Goal: Transaction & Acquisition: Purchase product/service

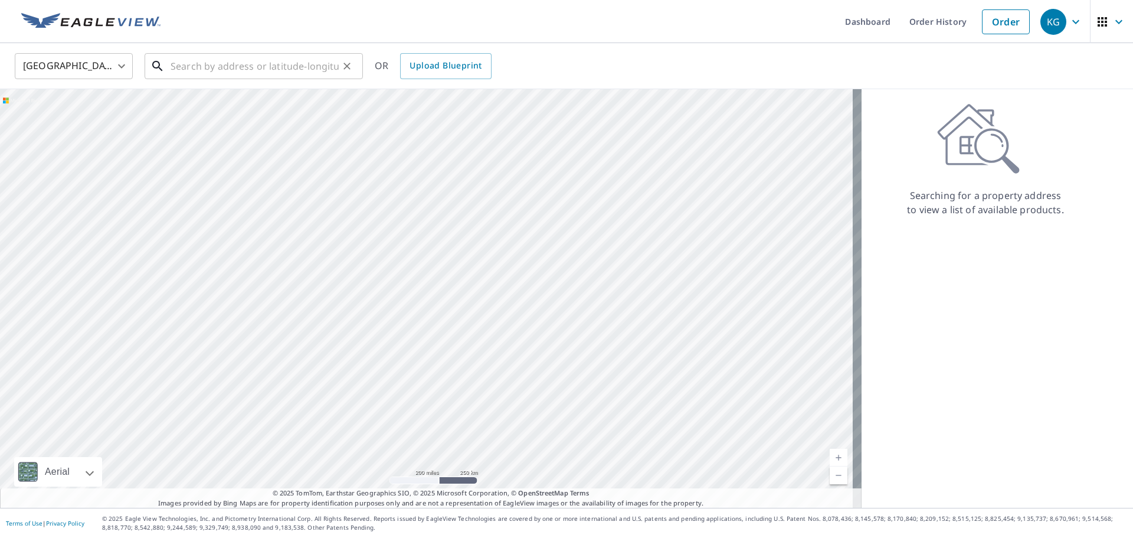
click at [237, 60] on input "text" at bounding box center [255, 66] width 168 height 33
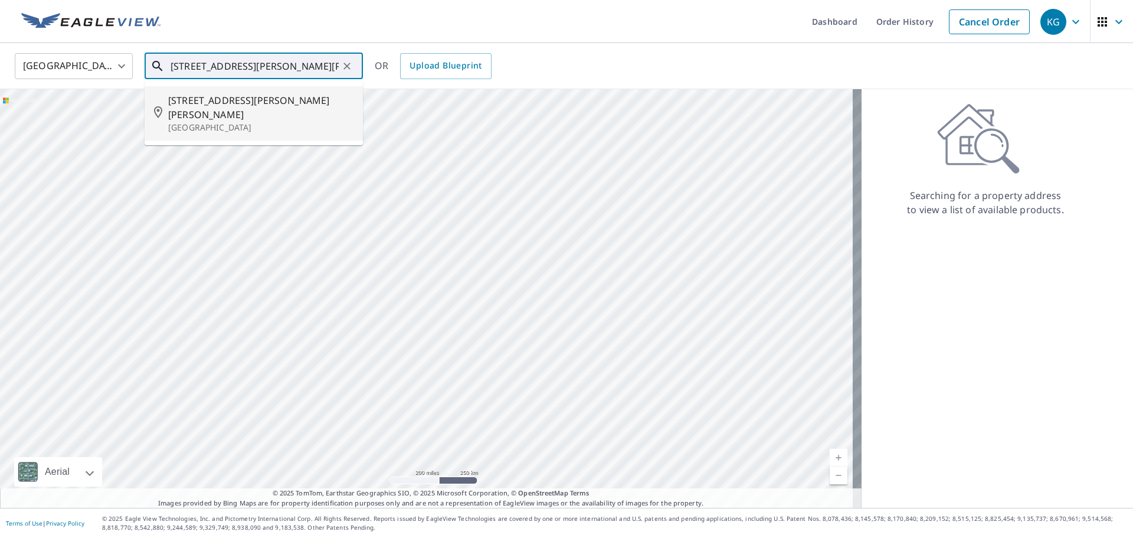
click at [213, 122] on p "[GEOGRAPHIC_DATA]" at bounding box center [260, 128] width 185 height 12
type input "[STREET_ADDRESS][PERSON_NAME][PERSON_NAME]"
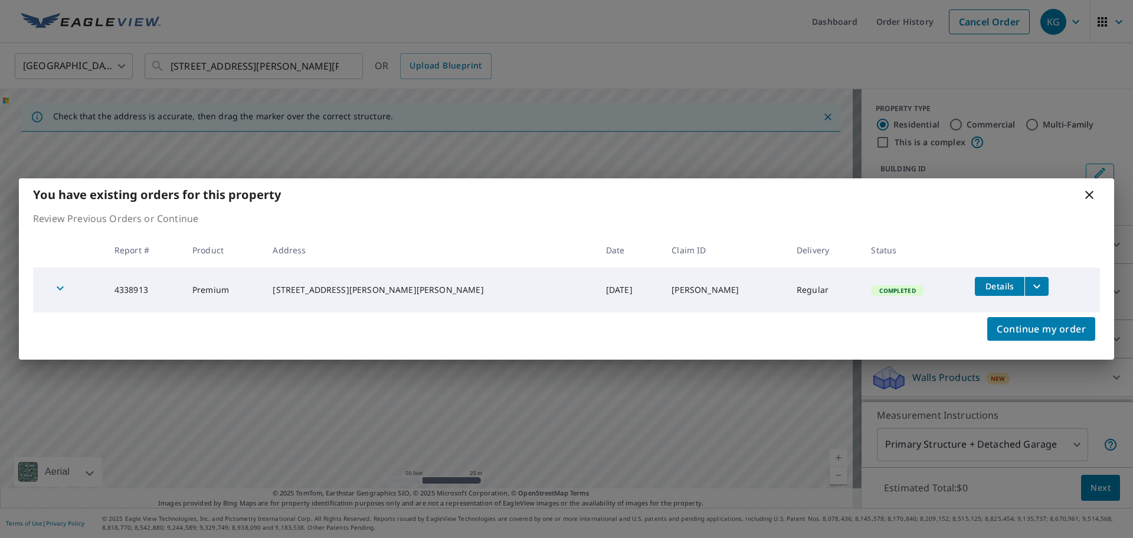
click at [1073, 201] on div "You have existing orders for this property" at bounding box center [566, 194] width 1095 height 32
click at [1087, 191] on icon at bounding box center [1089, 195] width 14 height 14
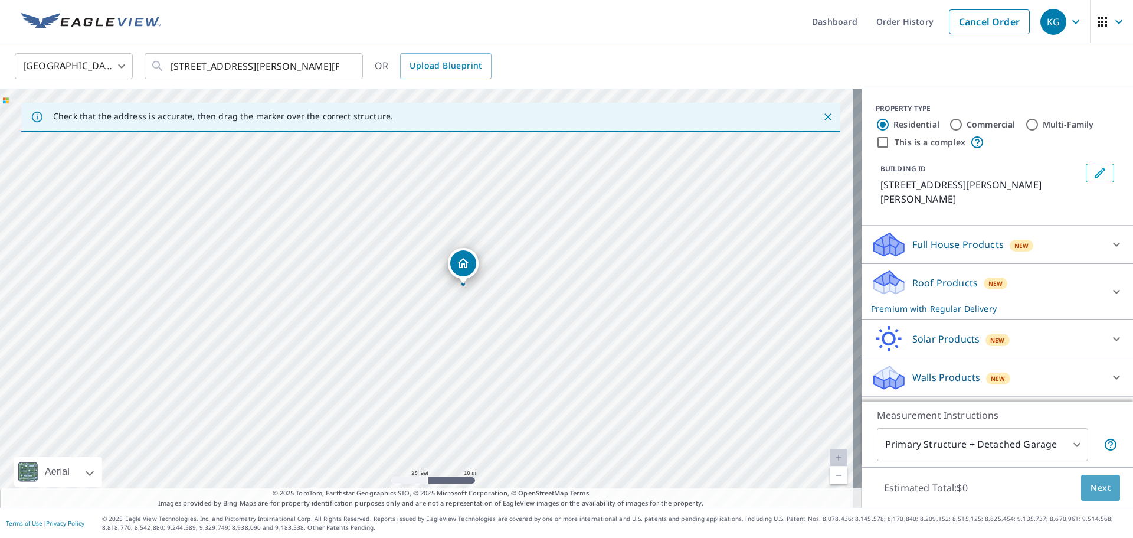
click at [1081, 480] on button "Next" at bounding box center [1100, 488] width 39 height 27
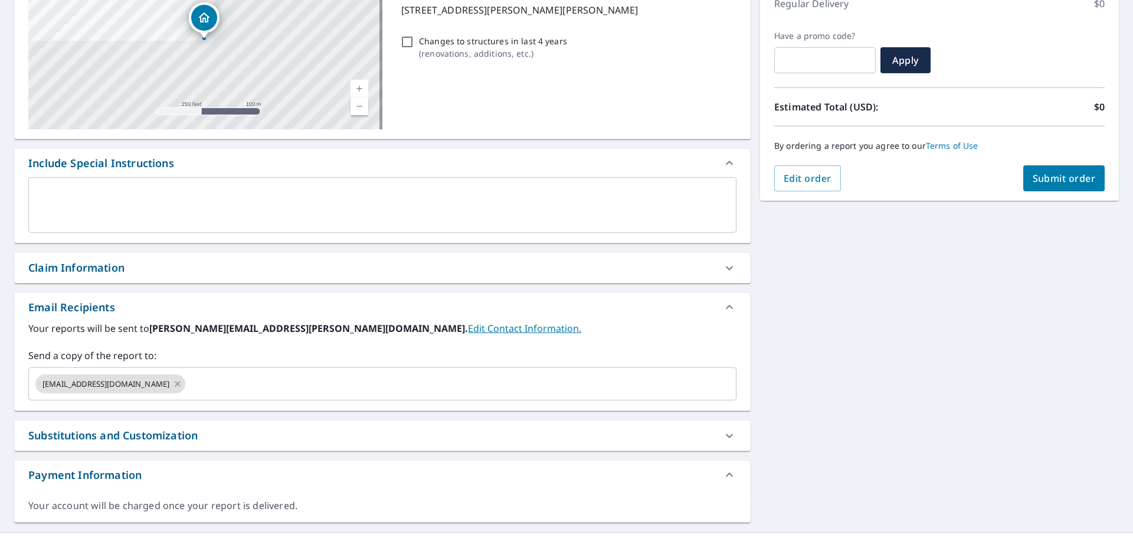
scroll to position [177, 0]
click at [162, 269] on div "Claim Information" at bounding box center [371, 266] width 687 height 16
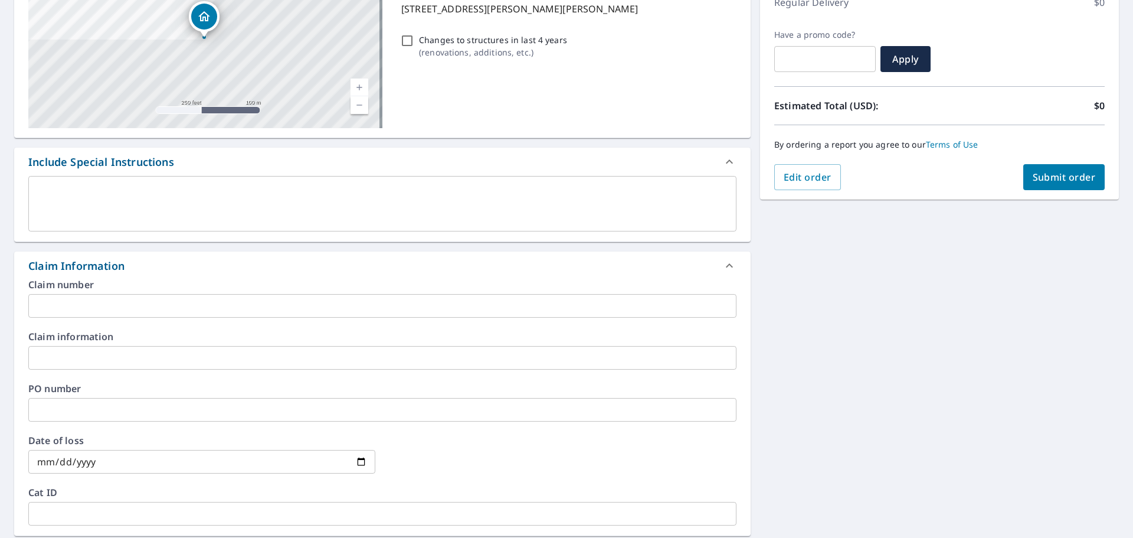
click at [188, 312] on input "text" at bounding box center [382, 306] width 708 height 24
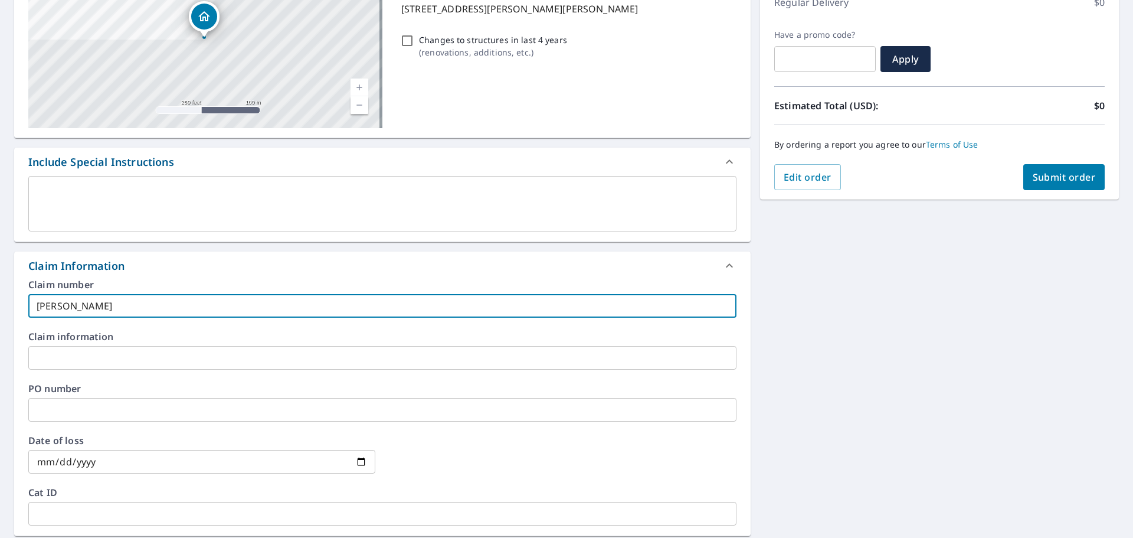
type input "[PERSON_NAME] b-[PERSON_NAME]"
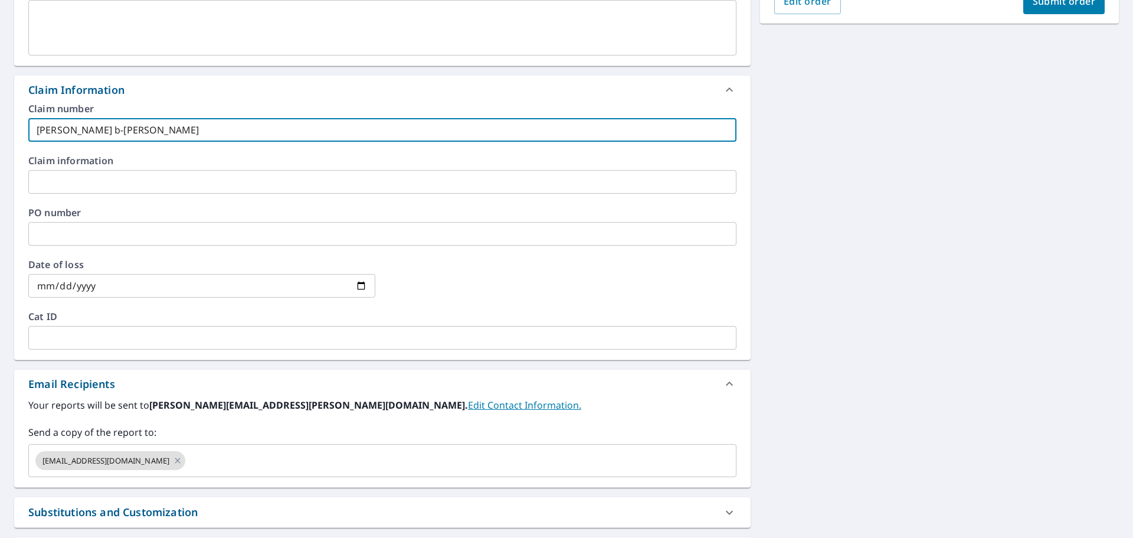
scroll to position [354, 0]
click at [193, 453] on input "text" at bounding box center [450, 459] width 526 height 22
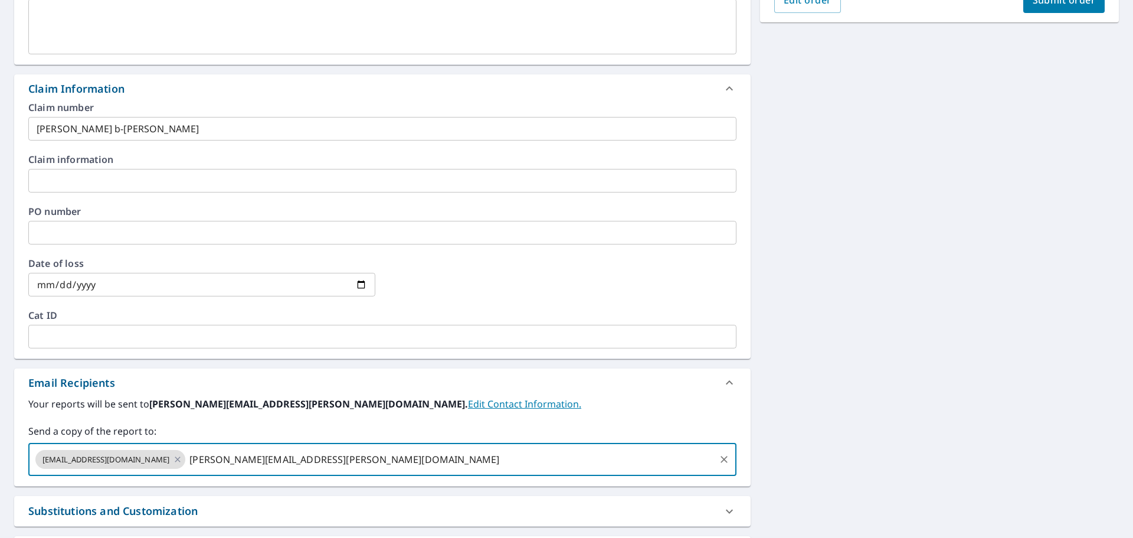
type input "[PERSON_NAME][EMAIL_ADDRESS][PERSON_NAME][DOMAIN_NAME]"
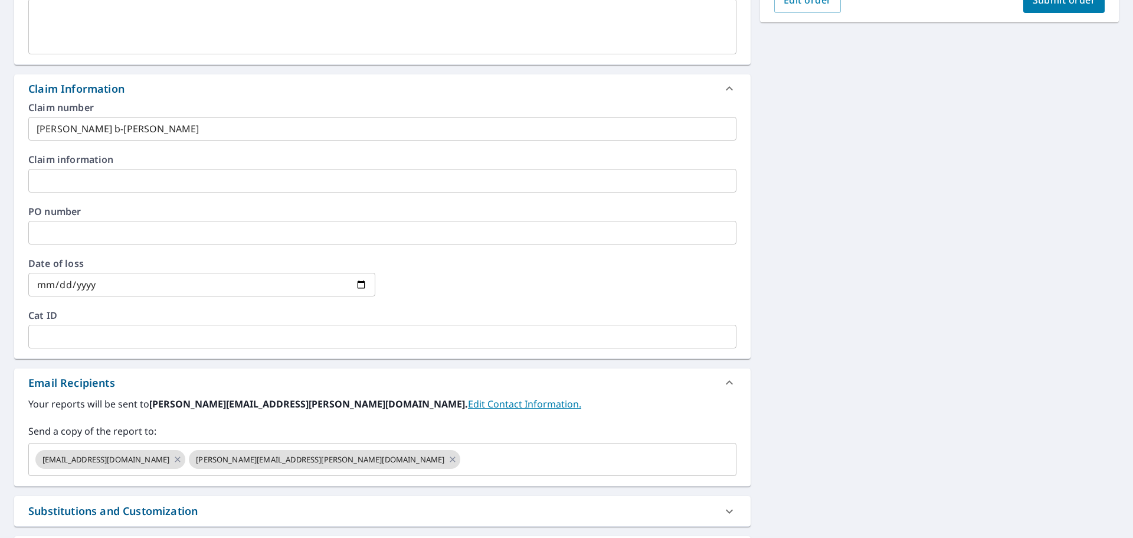
click at [1017, 256] on div "[STREET_ADDRESS][PERSON_NAME][PERSON_NAME] Aerial Road A standard road map Aeri…" at bounding box center [566, 181] width 1133 height 852
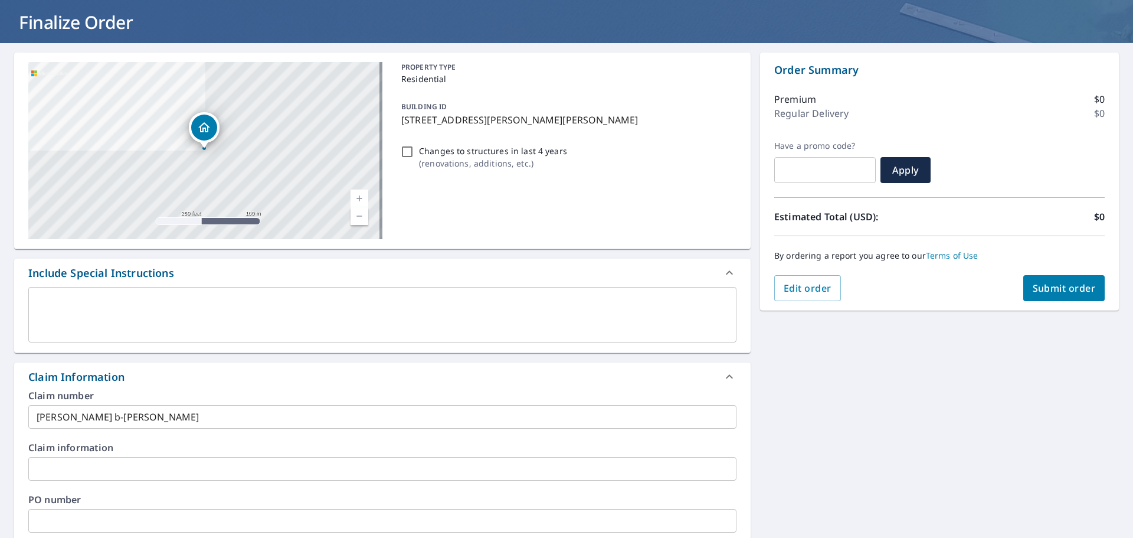
scroll to position [59, 0]
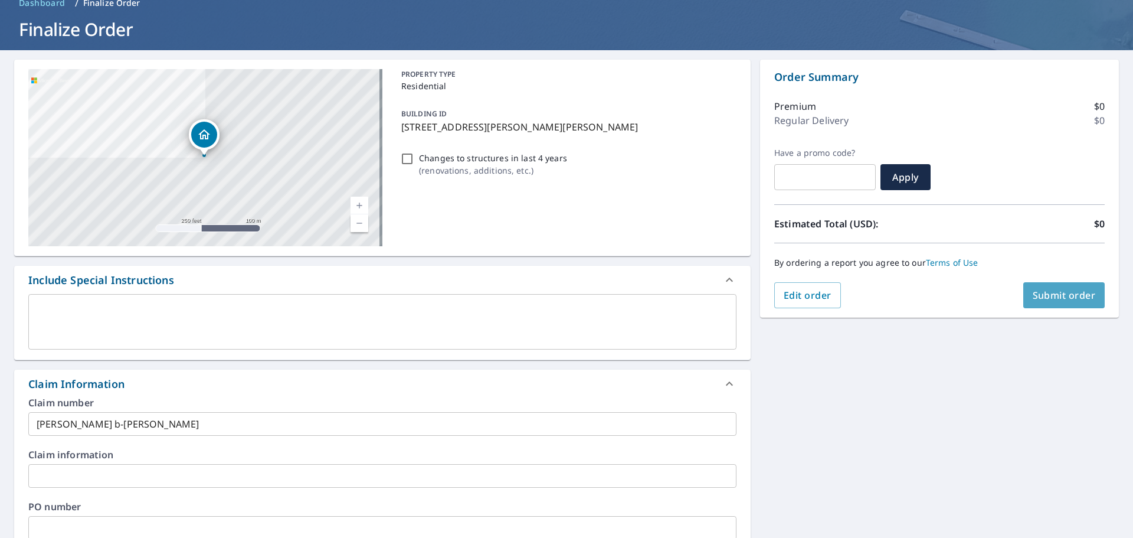
click at [1059, 290] on span "Submit order" at bounding box center [1064, 295] width 63 height 13
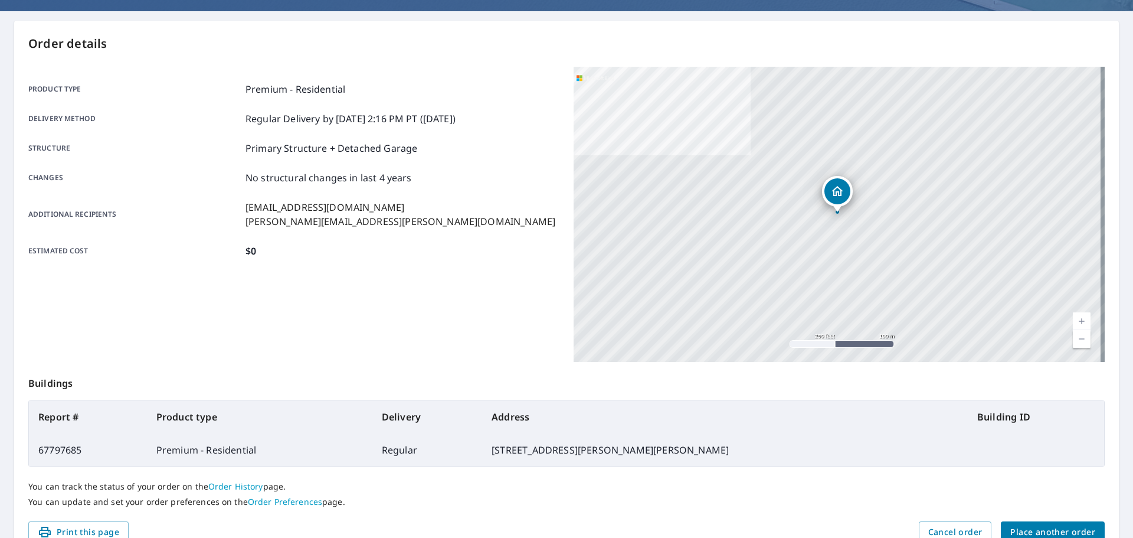
scroll to position [118, 0]
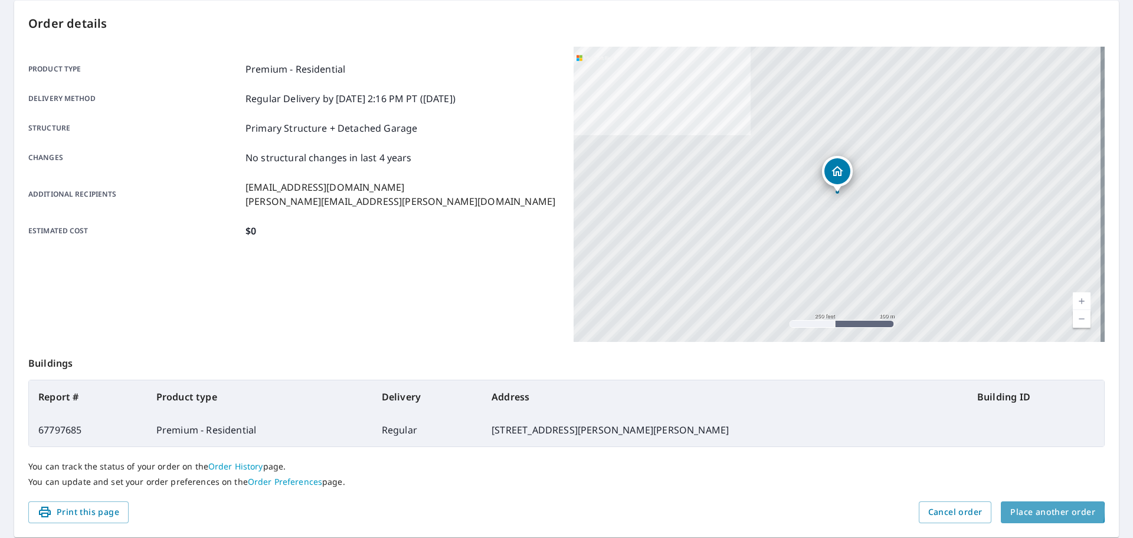
click at [1035, 511] on span "Place another order" at bounding box center [1052, 512] width 85 height 15
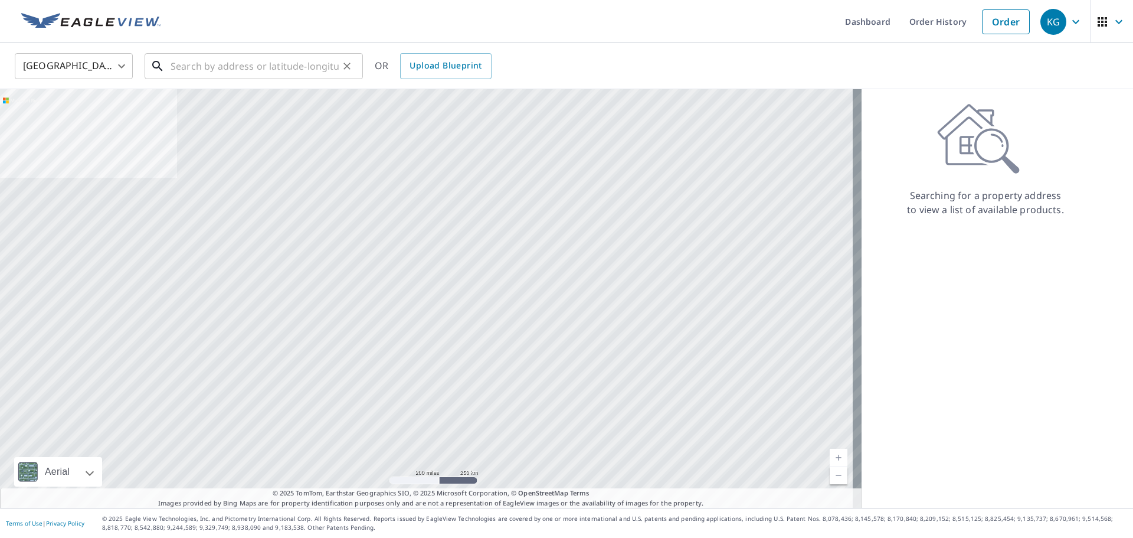
click at [257, 71] on input "text" at bounding box center [255, 66] width 168 height 33
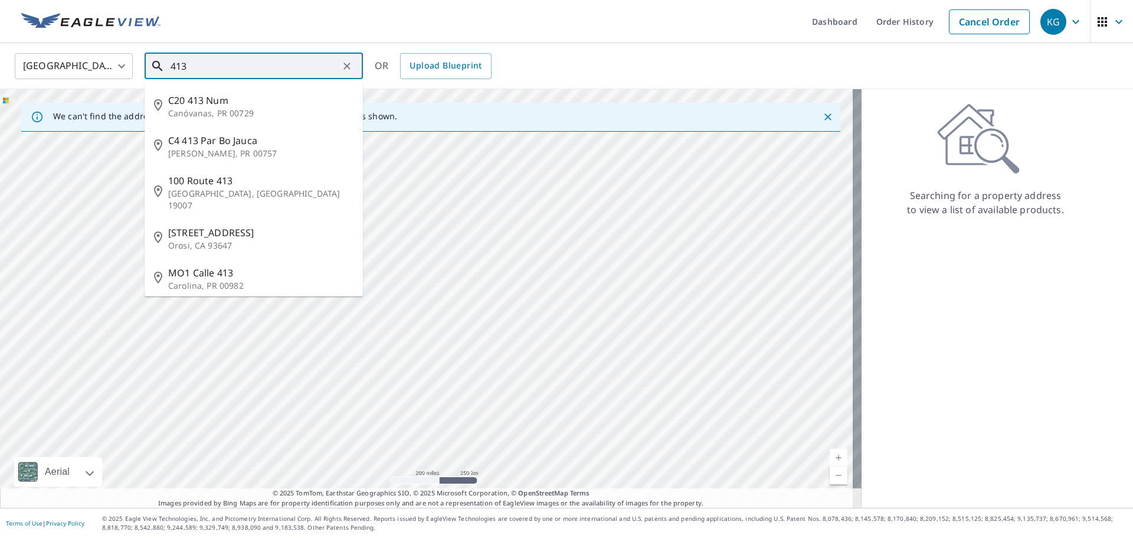
click at [257, 71] on input "413" at bounding box center [255, 66] width 168 height 33
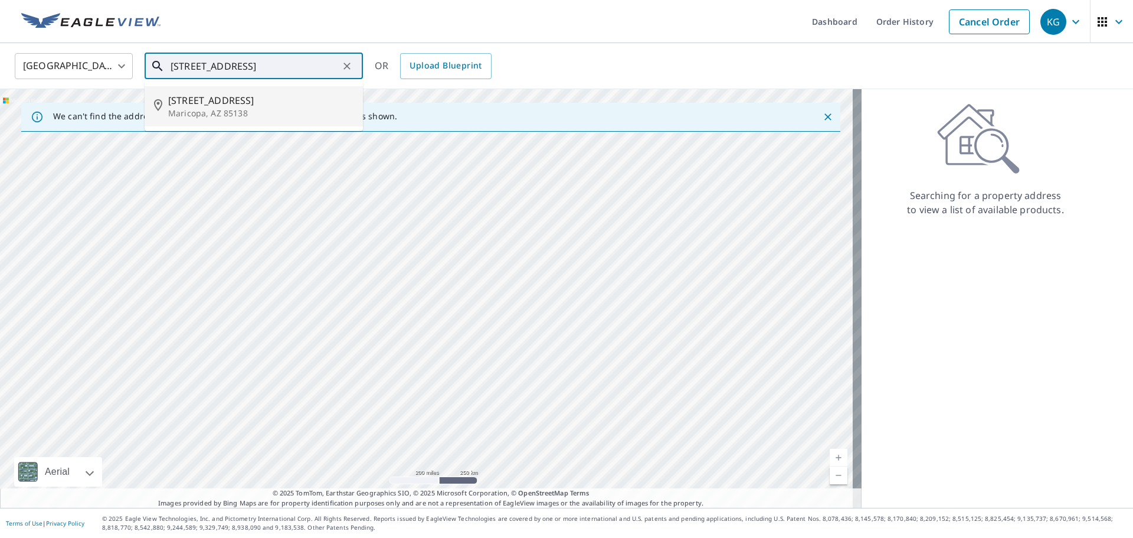
click at [243, 98] on span "[STREET_ADDRESS]" at bounding box center [260, 100] width 185 height 14
type input "[STREET_ADDRESS]"
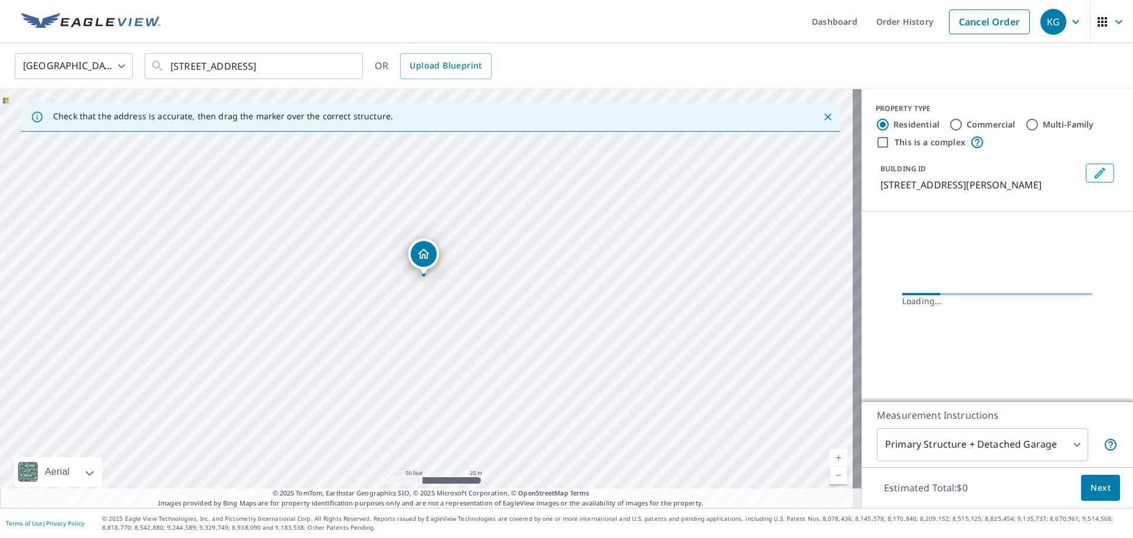
click at [1081, 490] on button "Next" at bounding box center [1100, 488] width 39 height 27
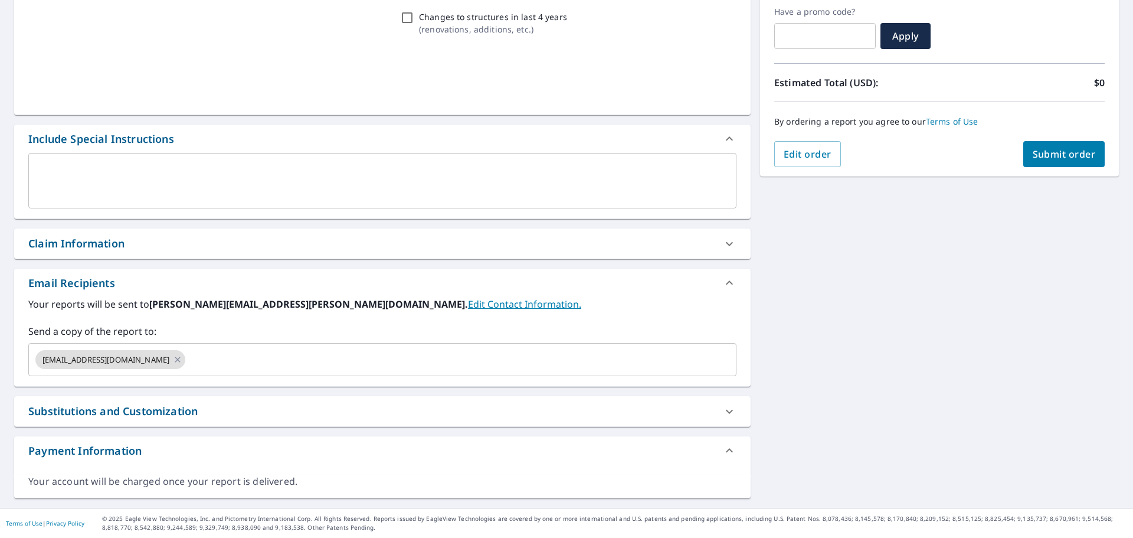
scroll to position [200, 0]
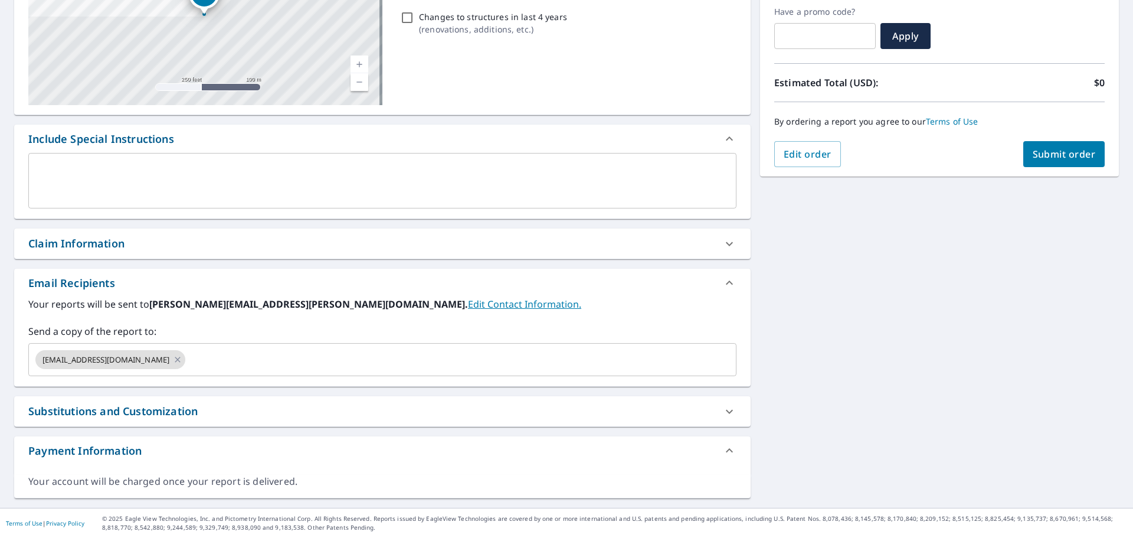
click at [127, 245] on div "Claim Information" at bounding box center [371, 243] width 687 height 16
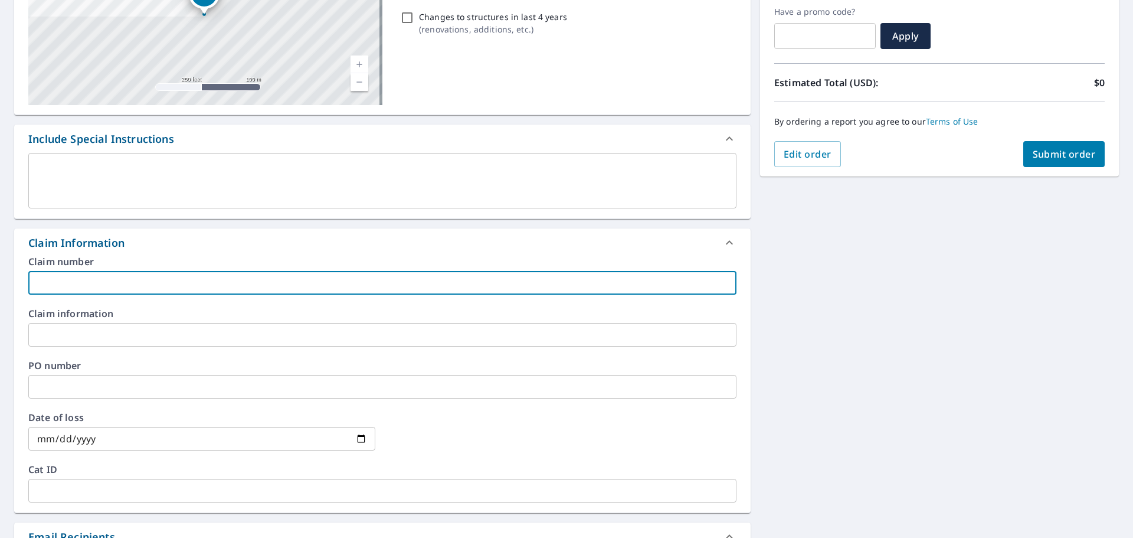
click at [138, 287] on input "text" at bounding box center [382, 283] width 708 height 24
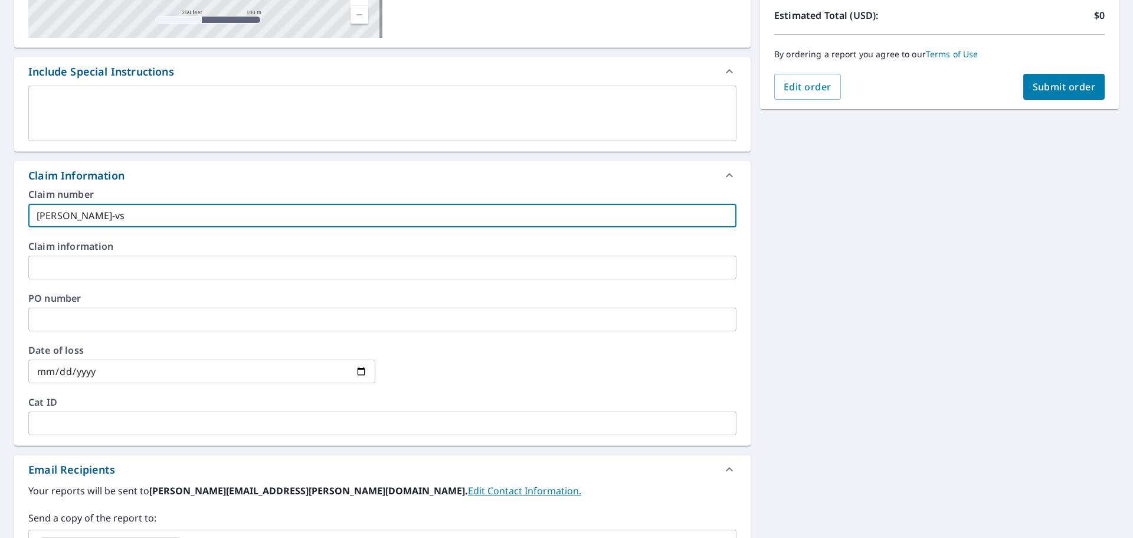
scroll to position [377, 0]
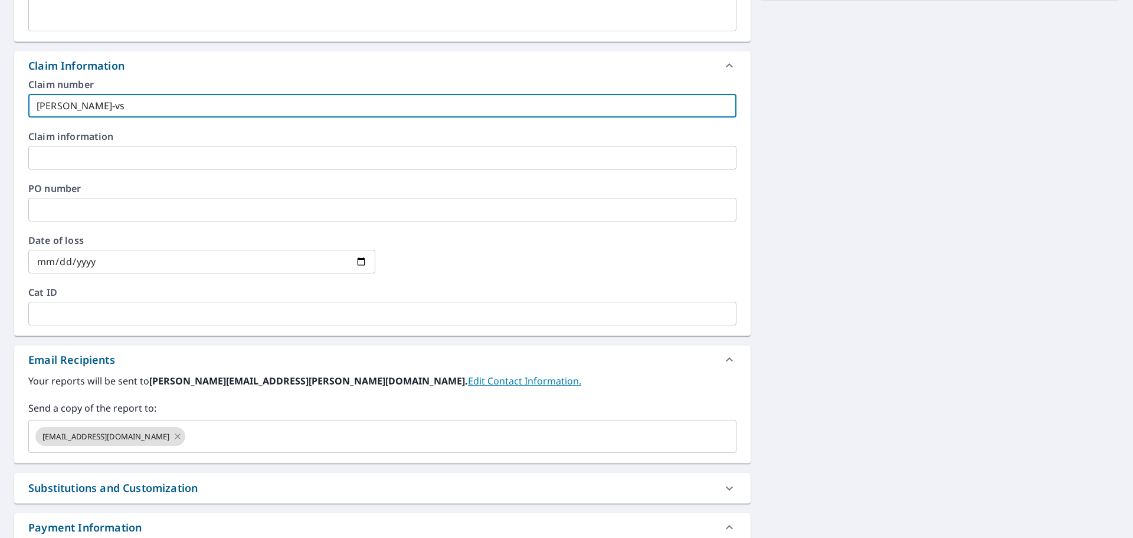
type input "[PERSON_NAME]-vs"
click at [222, 419] on div "Send a copy of the report to: [EMAIL_ADDRESS][DOMAIN_NAME] ​" at bounding box center [382, 427] width 708 height 52
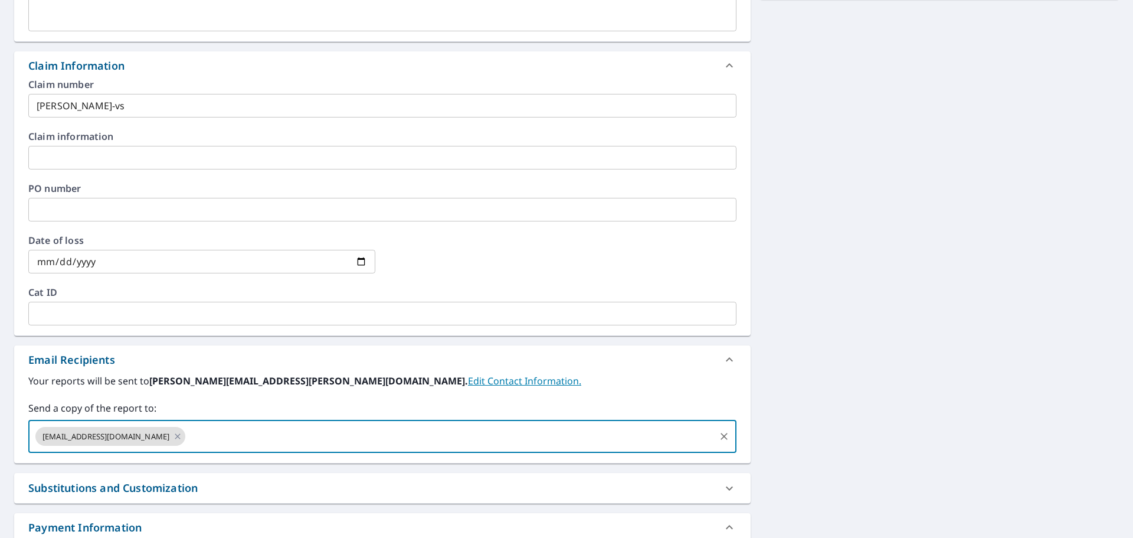
click at [218, 438] on input "text" at bounding box center [450, 436] width 526 height 22
type input "[PERSON_NAME][EMAIL_ADDRESS][PERSON_NAME][DOMAIN_NAME]"
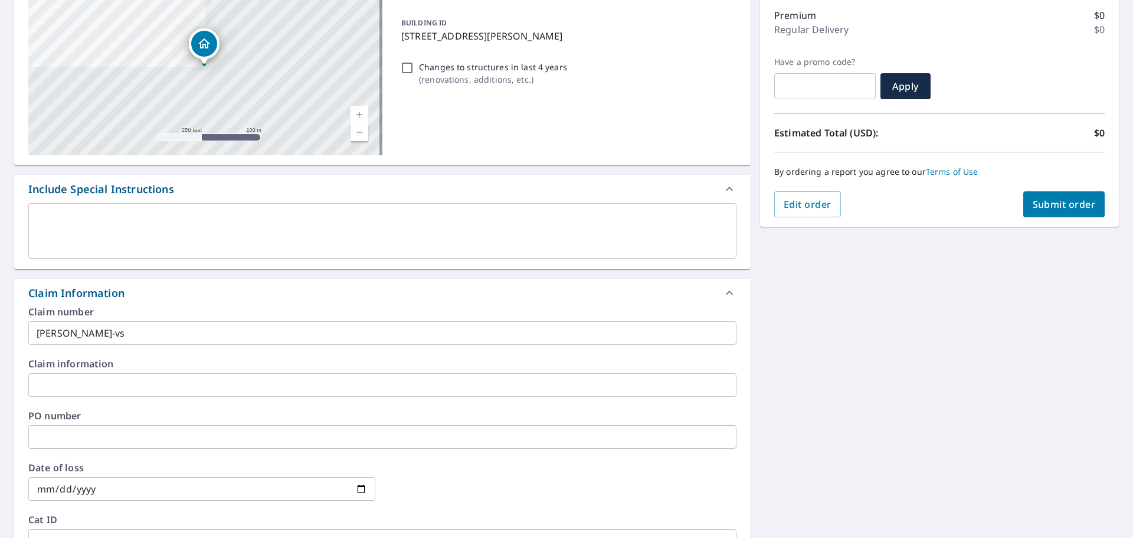
scroll to position [141, 0]
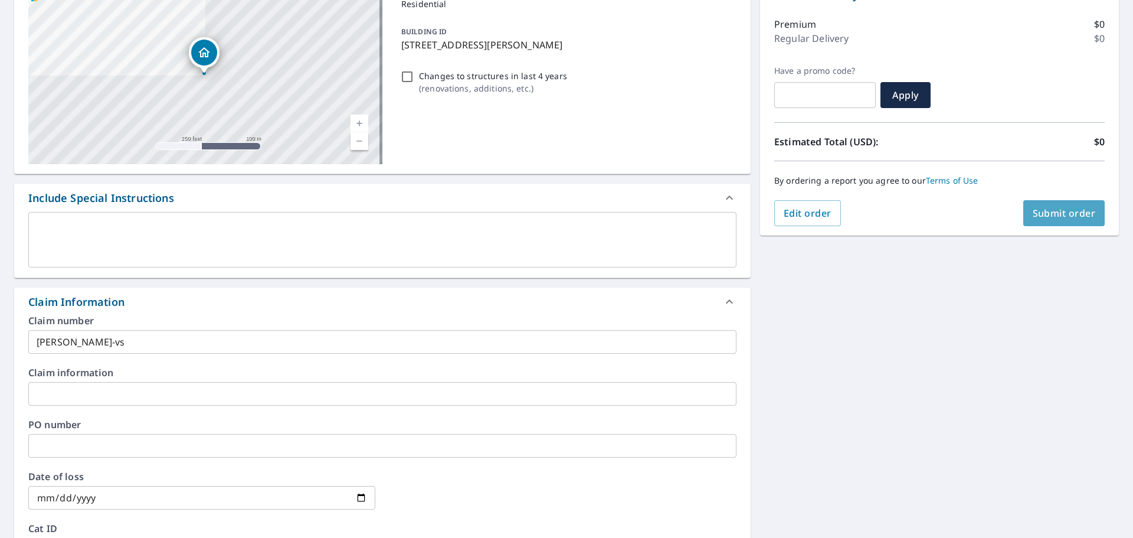
click at [1040, 202] on button "Submit order" at bounding box center [1064, 213] width 82 height 26
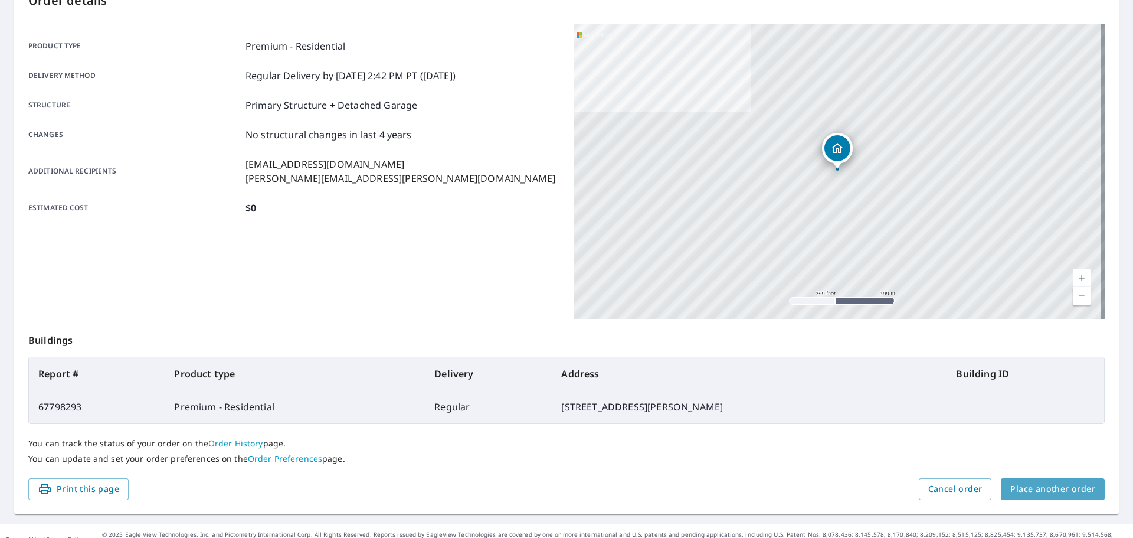
click at [1068, 485] on span "Place another order" at bounding box center [1052, 489] width 85 height 15
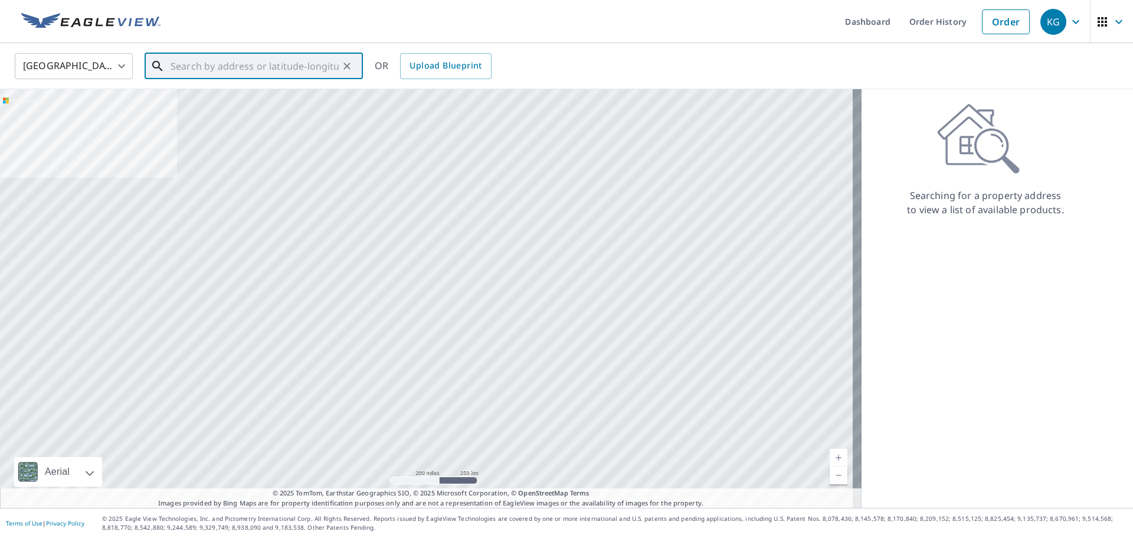
click at [307, 62] on input "text" at bounding box center [255, 66] width 168 height 33
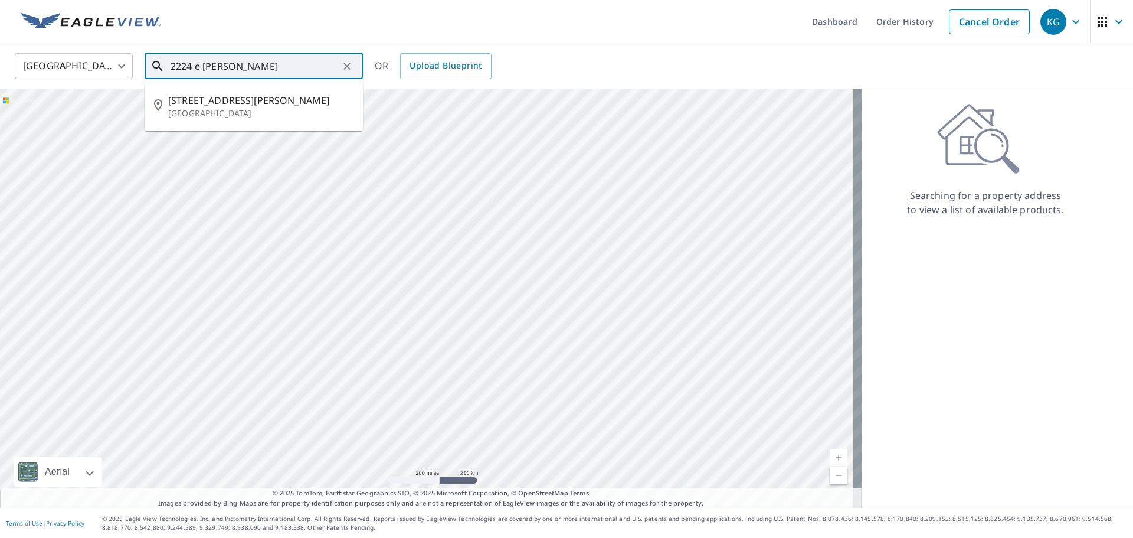
click at [294, 106] on span "[STREET_ADDRESS][PERSON_NAME]" at bounding box center [260, 100] width 185 height 14
type input "[STREET_ADDRESS][PERSON_NAME]"
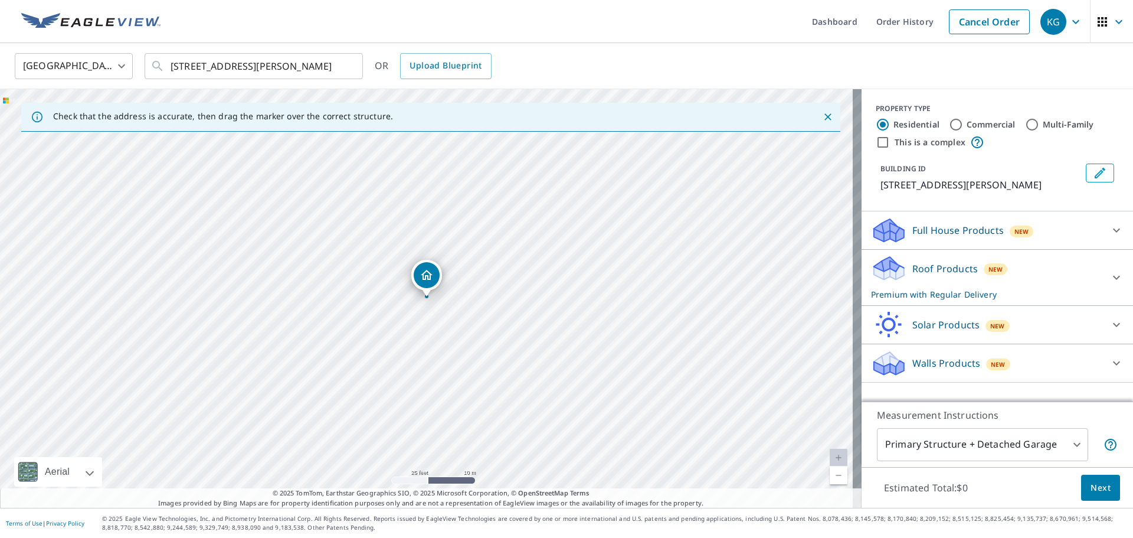
click at [1091, 480] on span "Next" at bounding box center [1101, 487] width 20 height 15
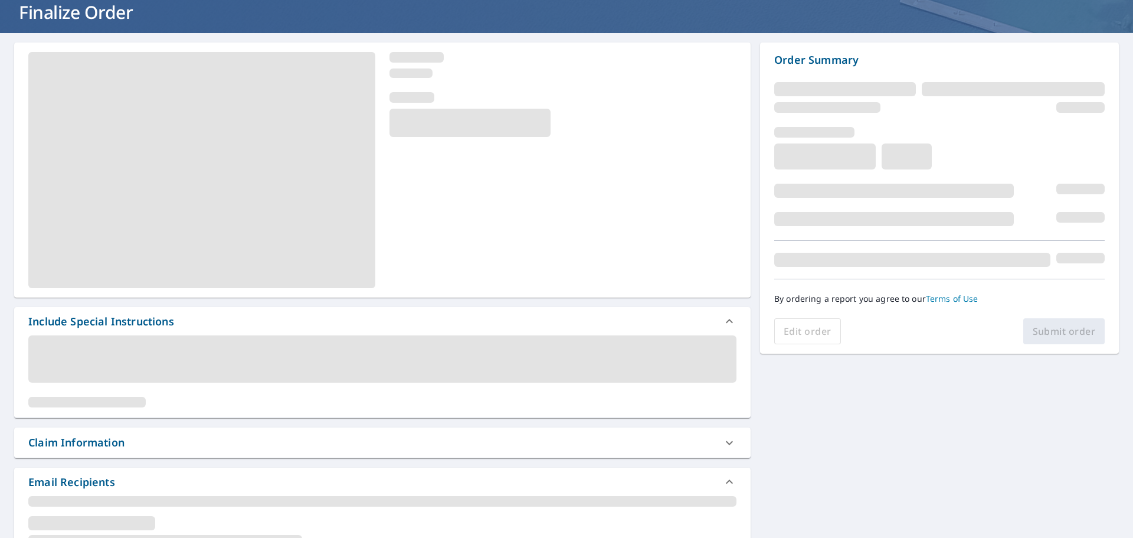
scroll to position [59, 0]
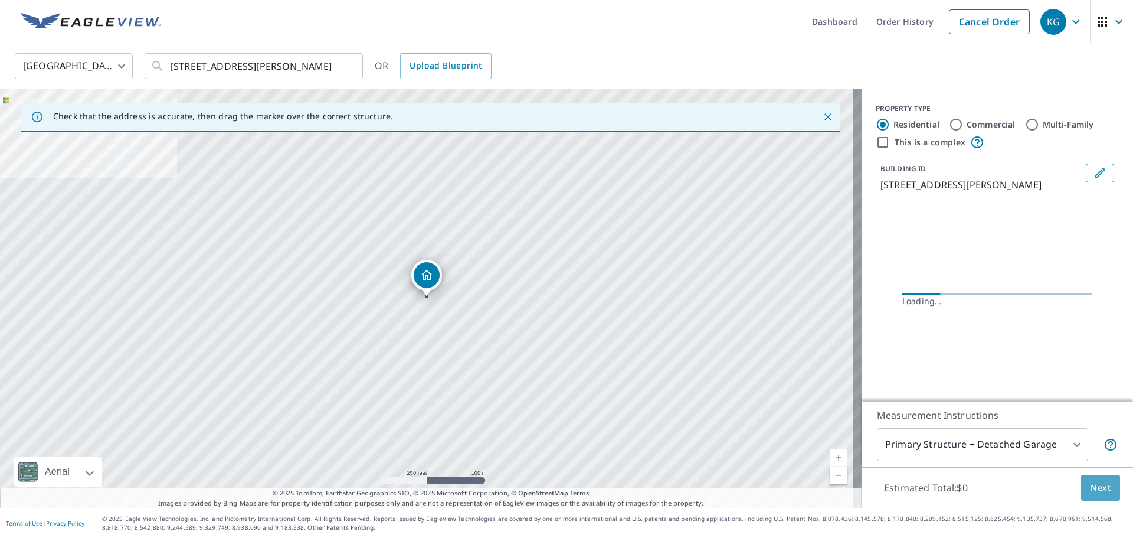
click at [1091, 486] on span "Next" at bounding box center [1101, 487] width 20 height 15
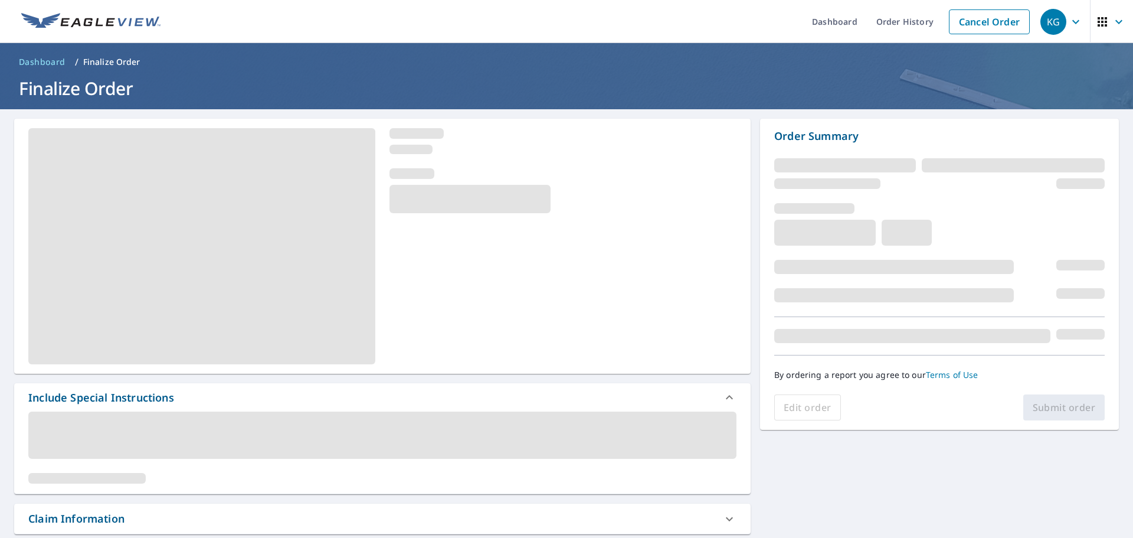
scroll to position [118, 0]
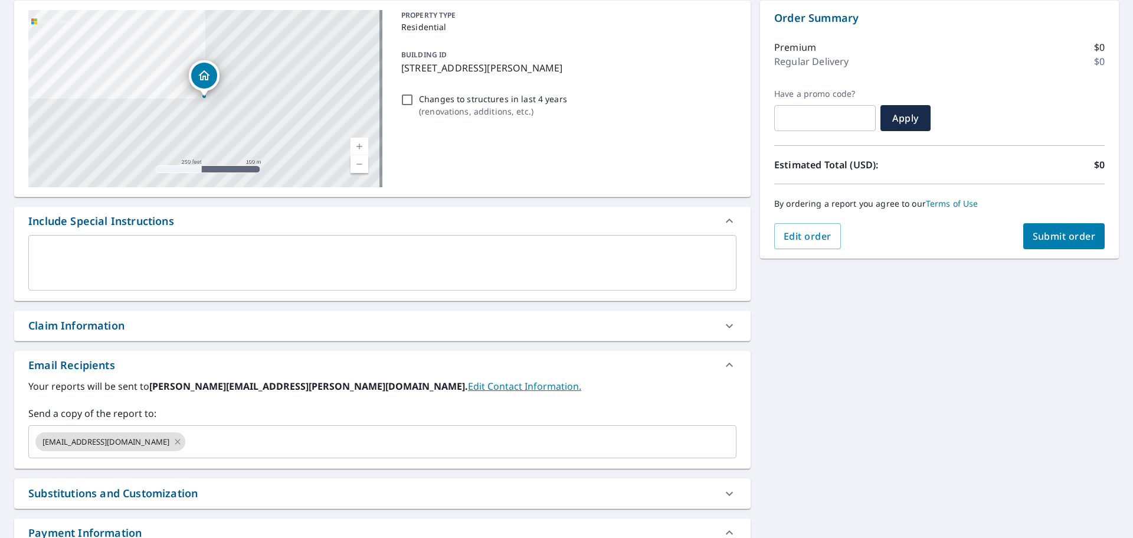
click at [179, 316] on div "Claim Information" at bounding box center [382, 325] width 737 height 30
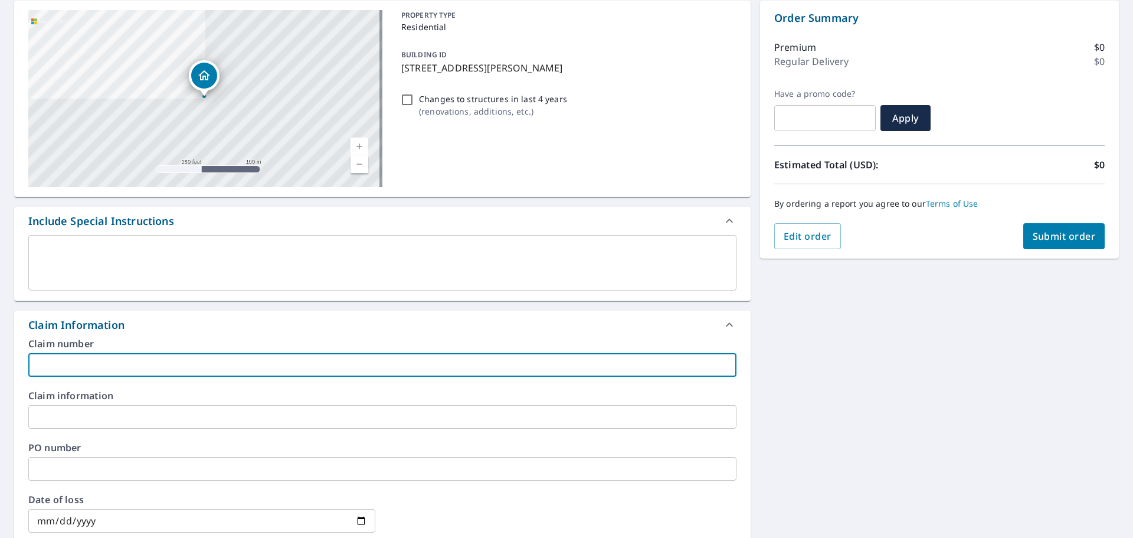
click at [151, 365] on input "text" at bounding box center [382, 365] width 708 height 24
type input "[PERSON_NAME]-vs"
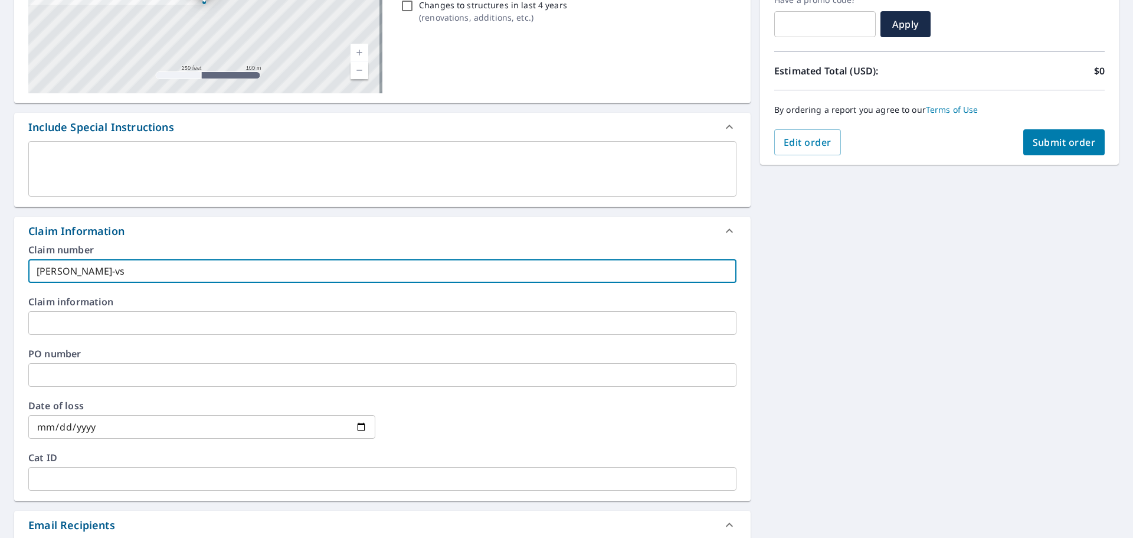
scroll to position [354, 0]
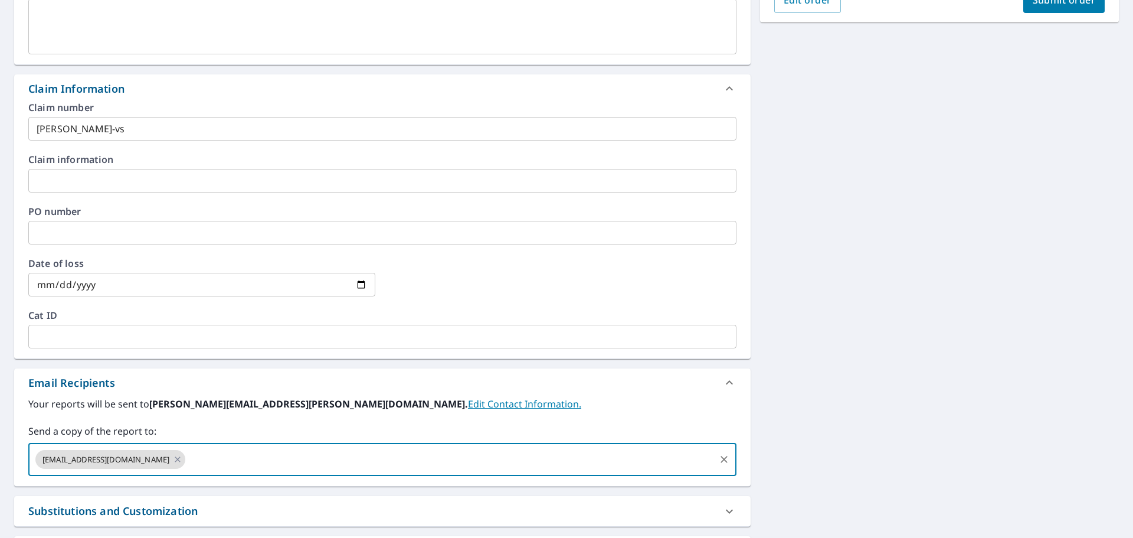
click at [247, 450] on input "text" at bounding box center [450, 459] width 526 height 22
type input "[EMAIL_ADDRESS][DOMAIN_NAME]"
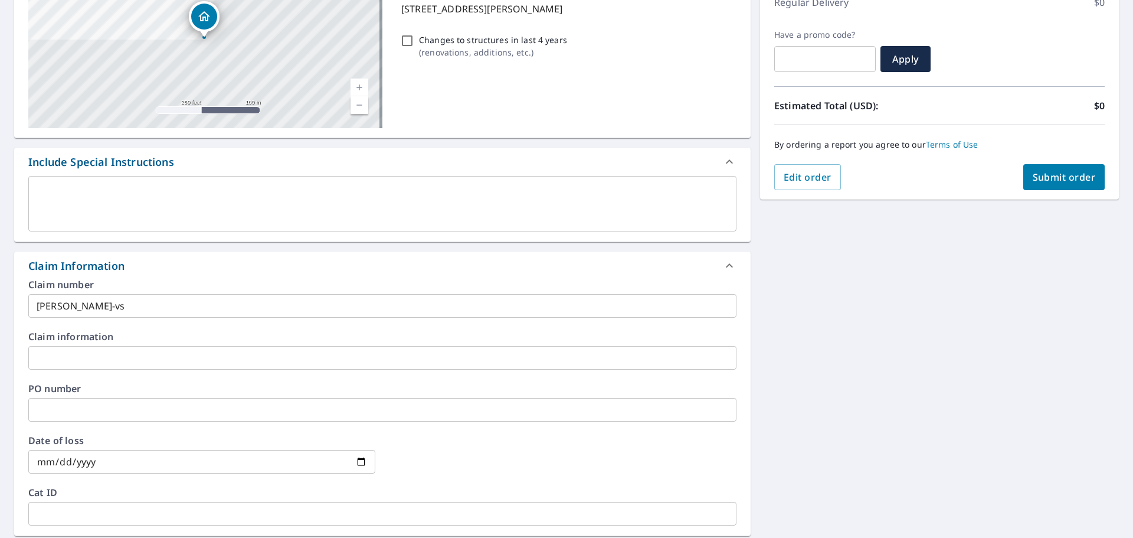
click at [1043, 172] on span "Submit order" at bounding box center [1064, 177] width 63 height 13
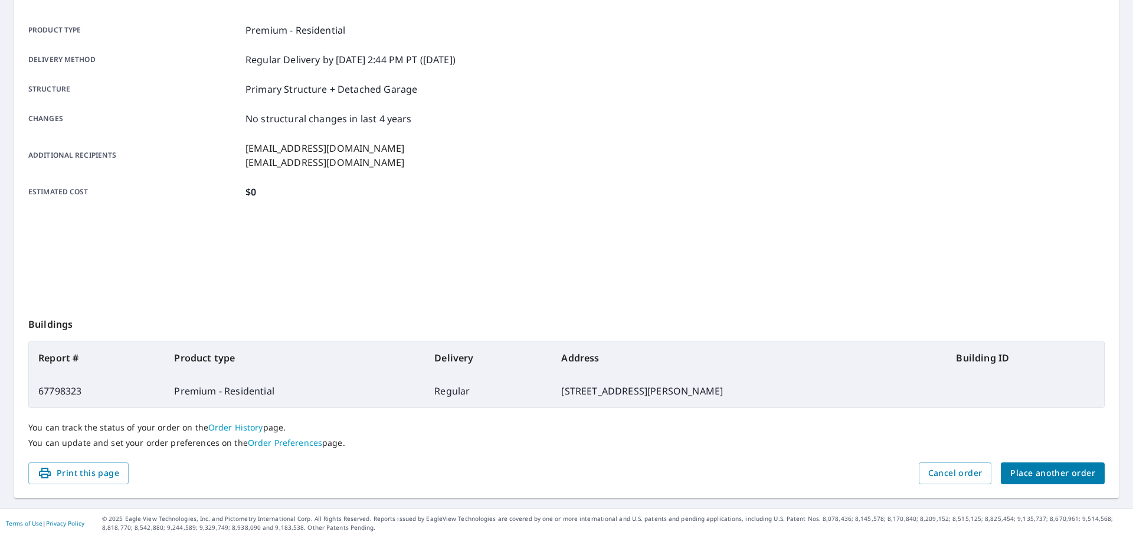
scroll to position [157, 0]
